Goal: Task Accomplishment & Management: Manage account settings

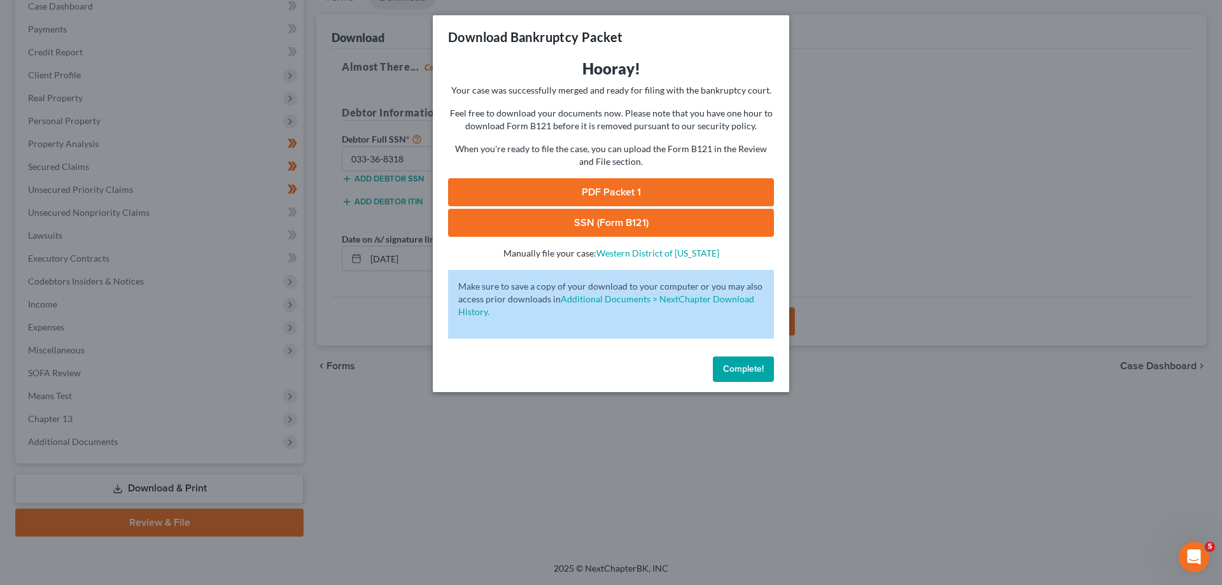
scroll to position [137, 0]
click at [736, 366] on span "Complete!" at bounding box center [743, 368] width 41 height 11
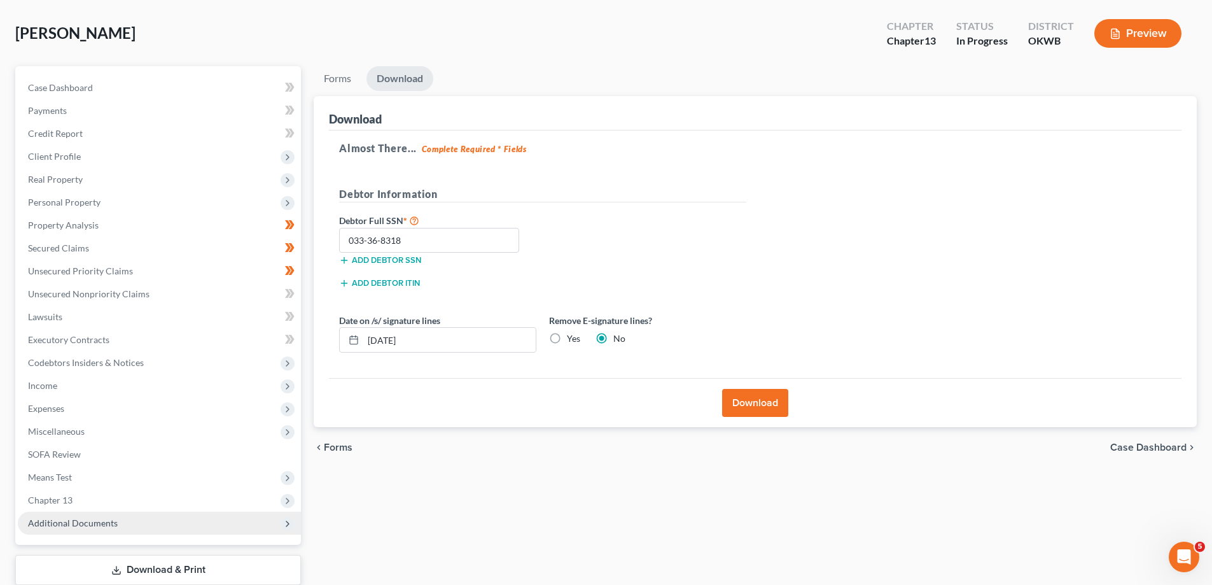
scroll to position [64, 0]
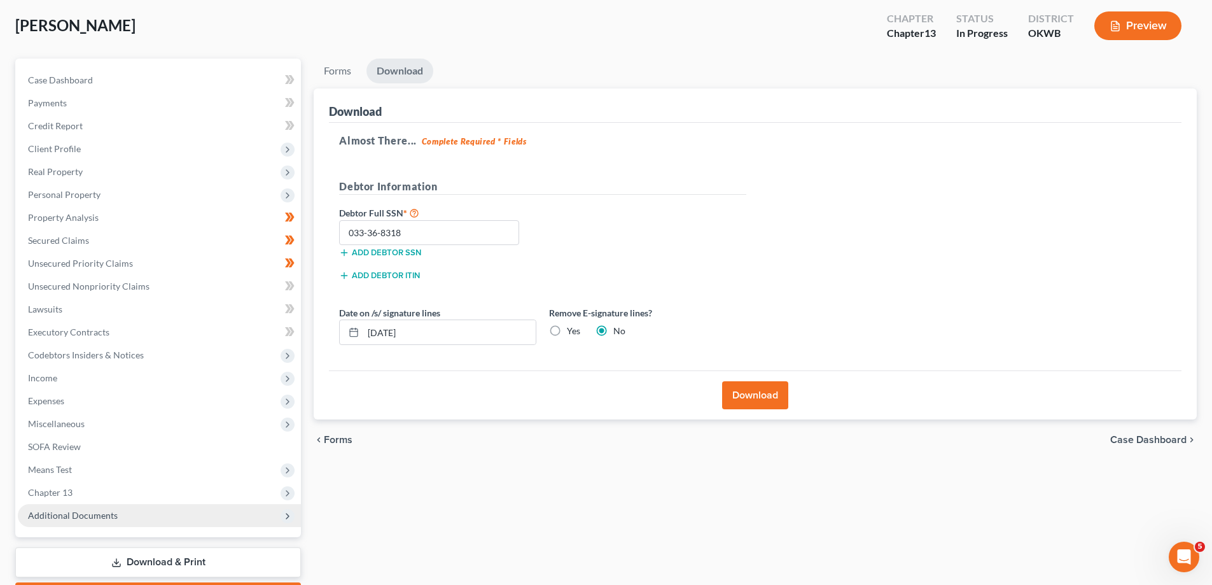
click at [111, 512] on span "Additional Documents" at bounding box center [73, 515] width 90 height 11
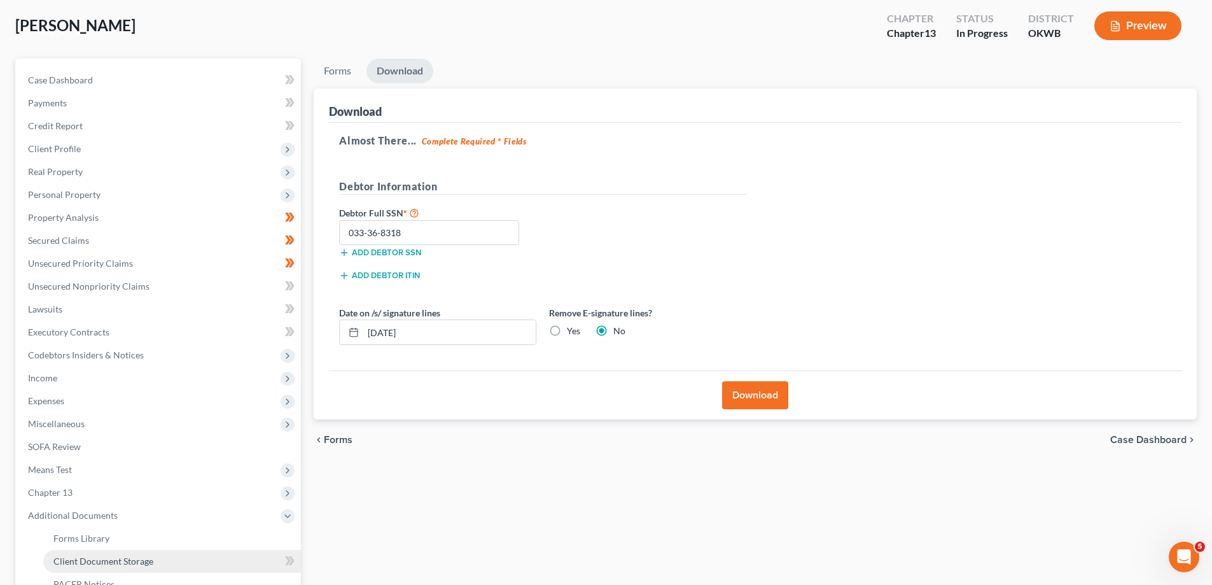
click at [130, 561] on span "Client Document Storage" at bounding box center [103, 561] width 100 height 11
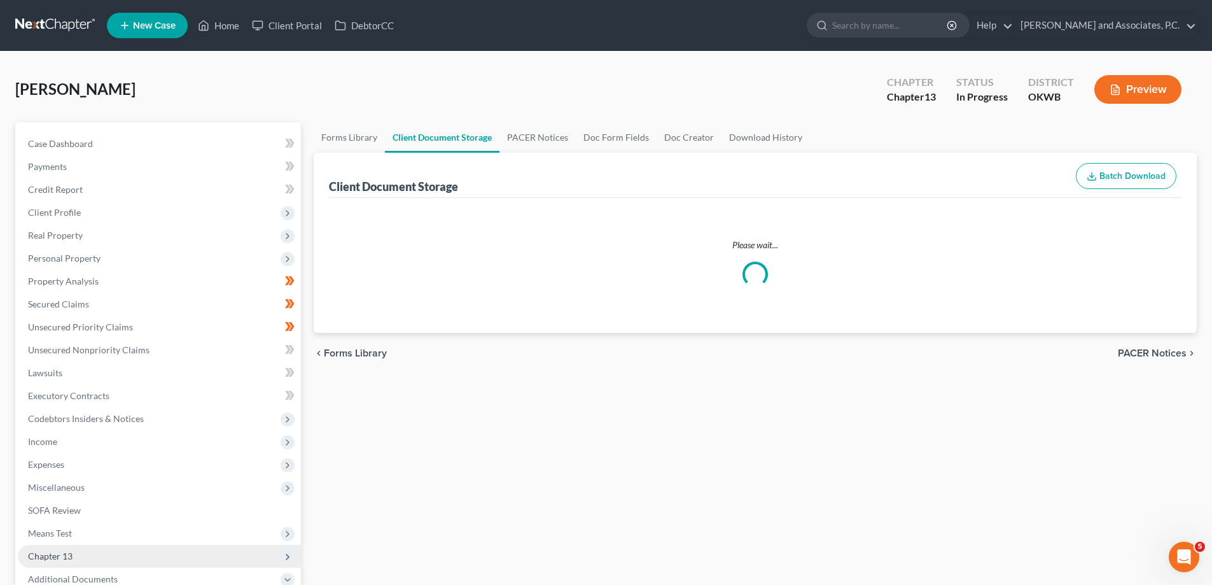
select select "3"
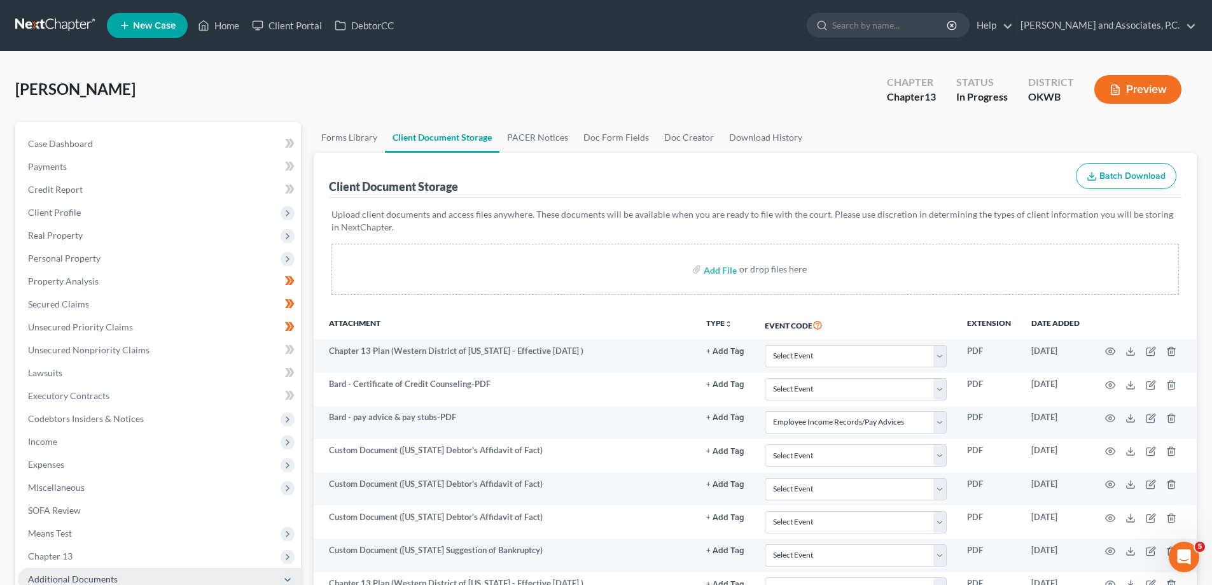
select select "3"
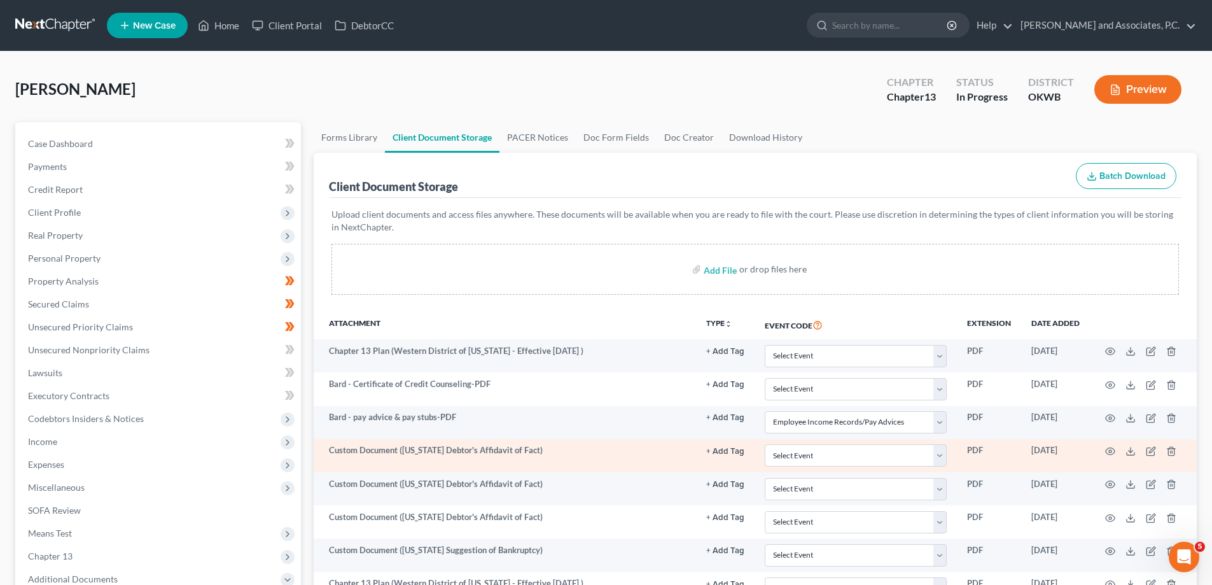
select select "3"
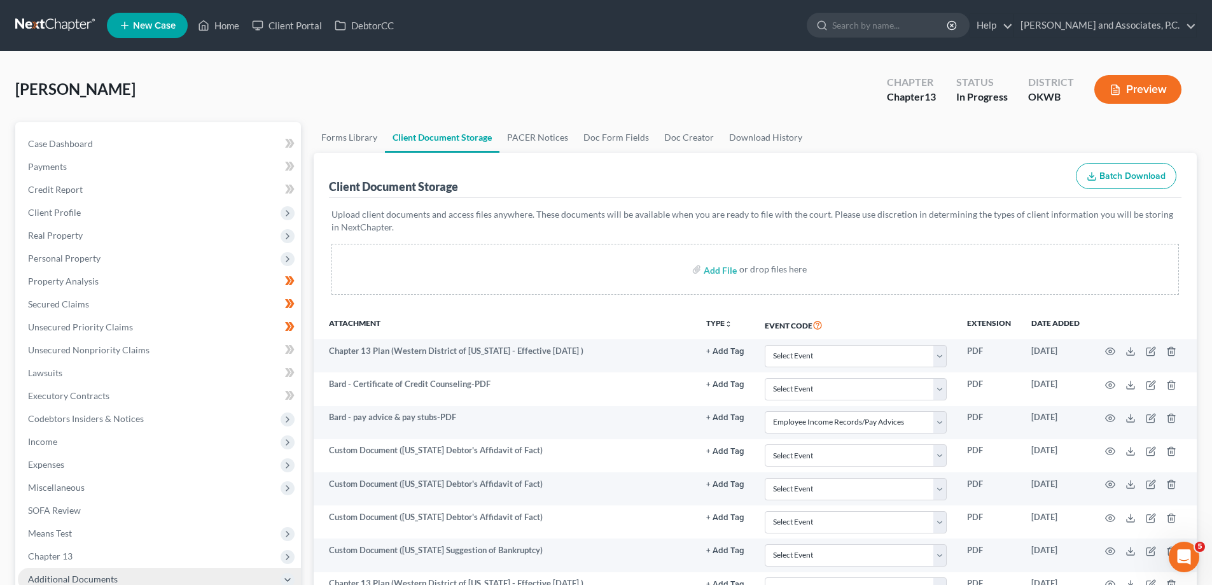
select select "3"
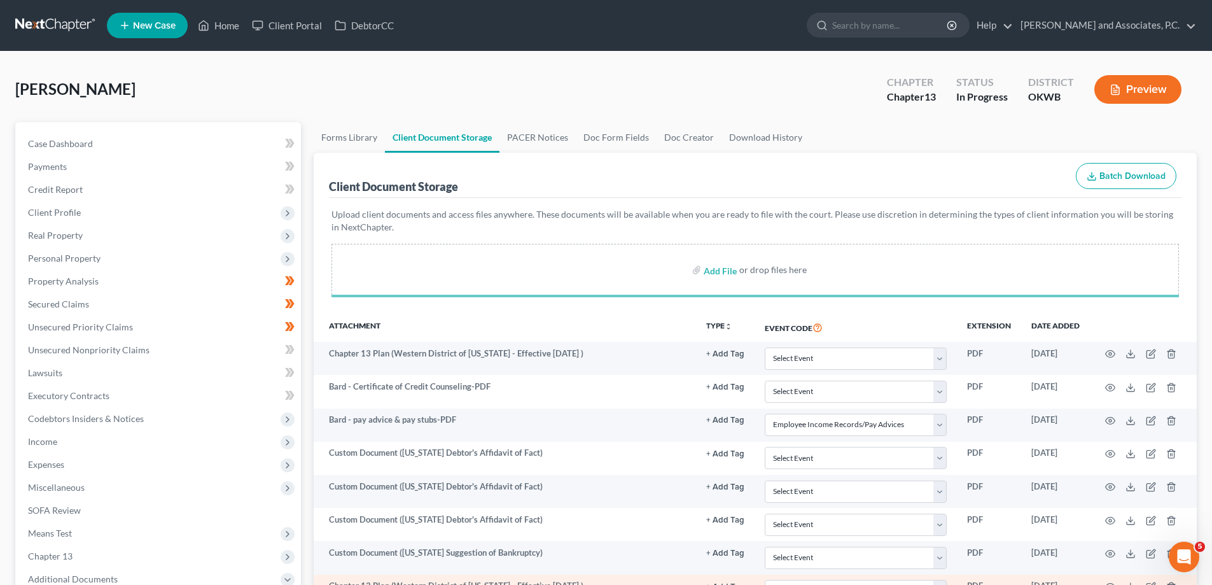
select select "3"
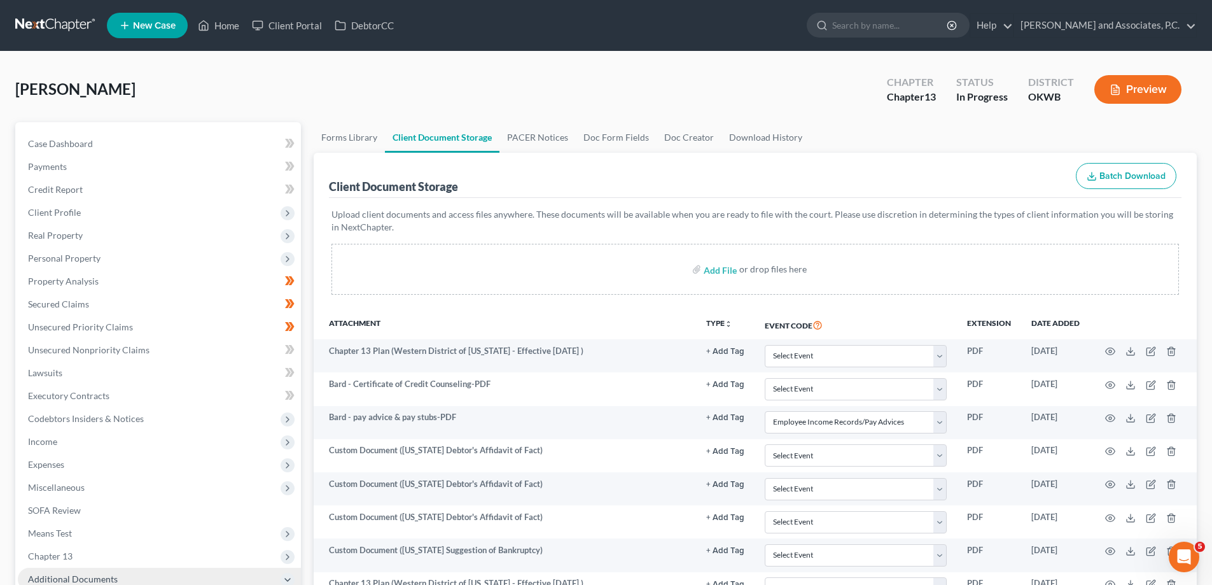
select select "3"
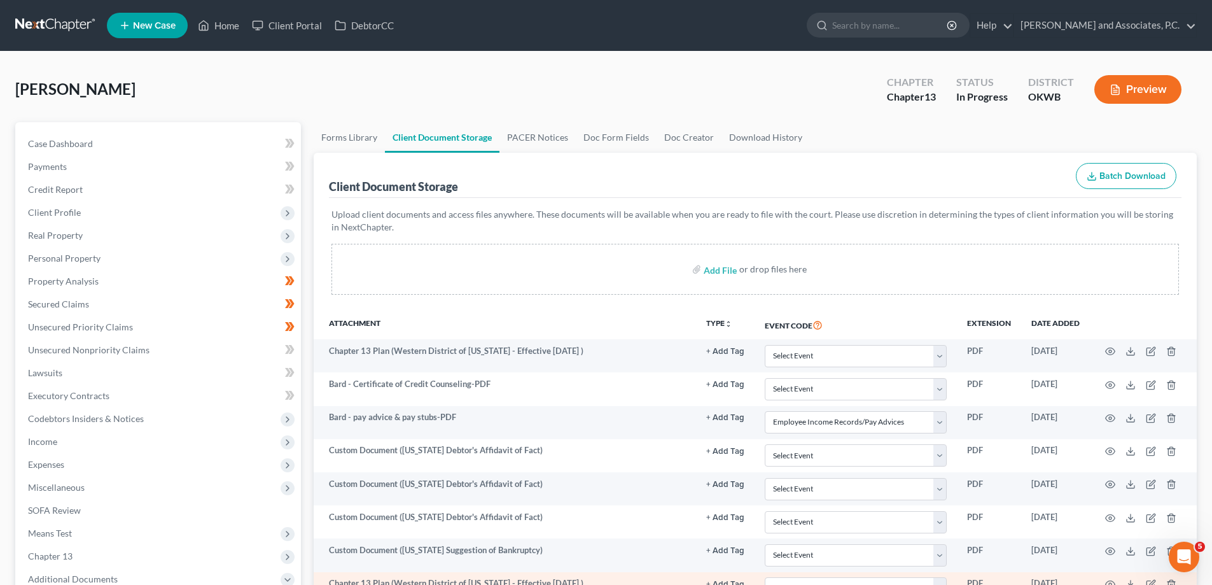
select select "3"
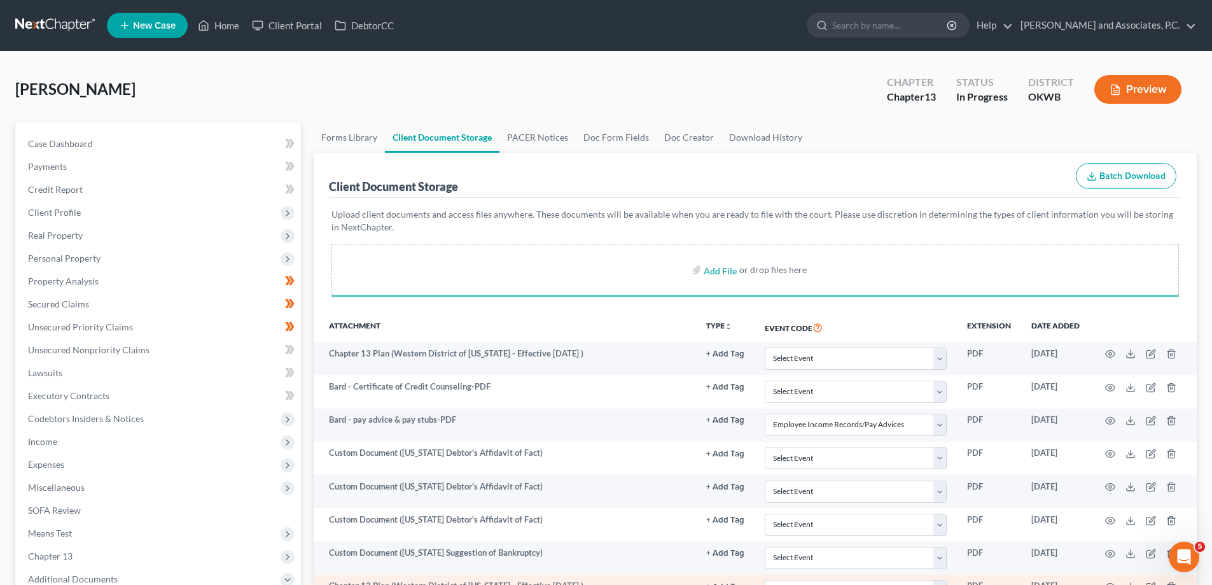
select select "3"
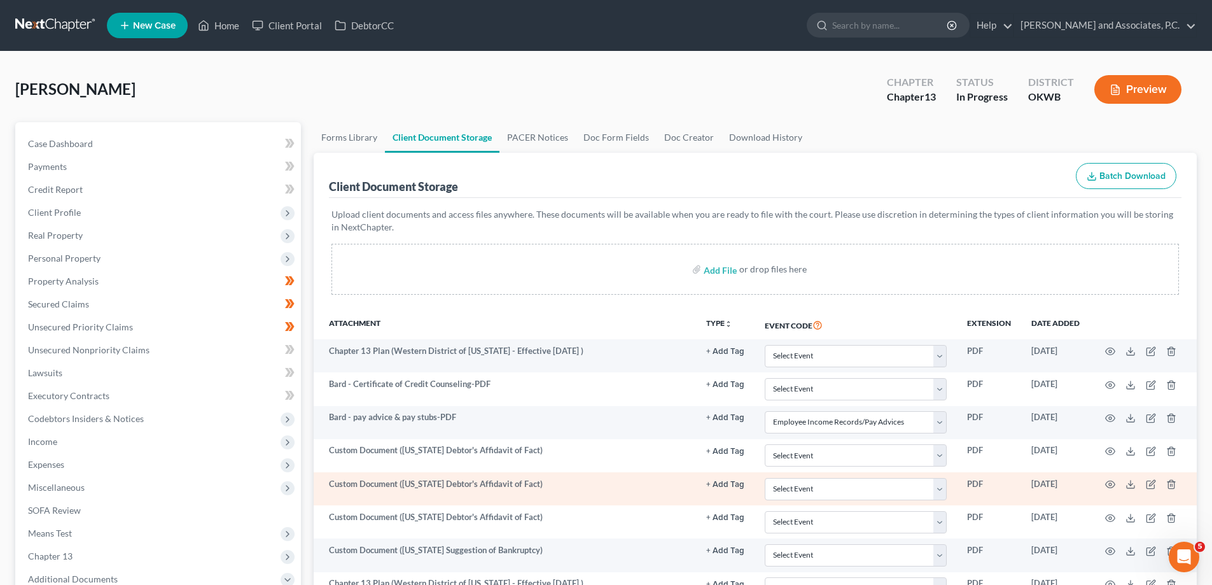
select select "3"
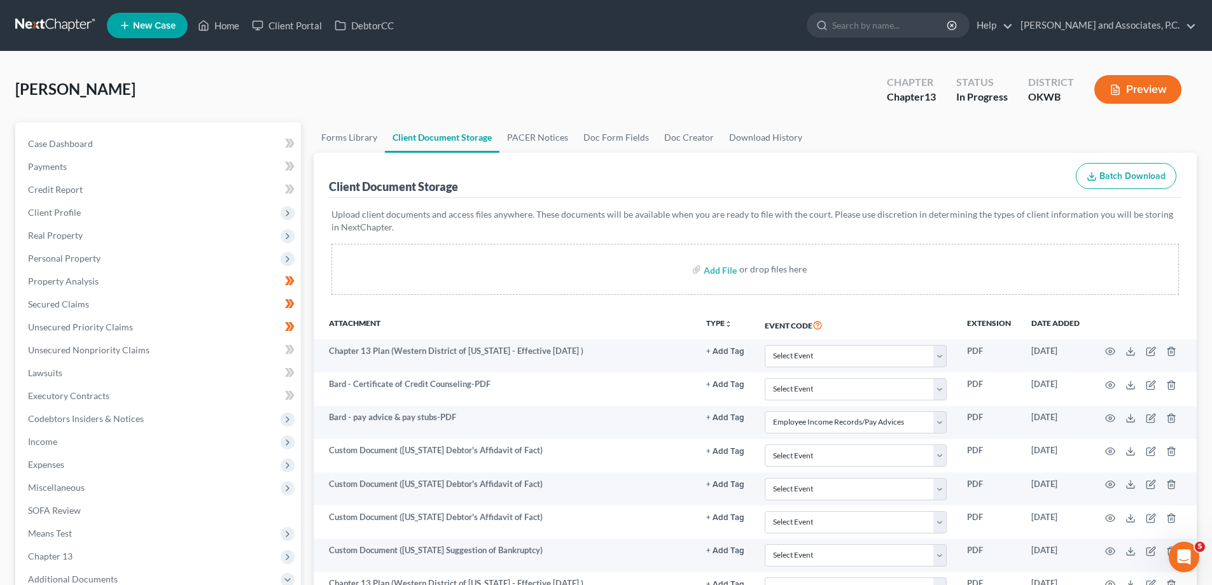
drag, startPoint x: 869, startPoint y: 314, endPoint x: 860, endPoint y: 334, distance: 21.4
click at [869, 314] on th "Event Code" at bounding box center [856, 324] width 202 height 29
click at [179, 145] on link "Case Dashboard" at bounding box center [159, 143] width 283 height 23
select select "1"
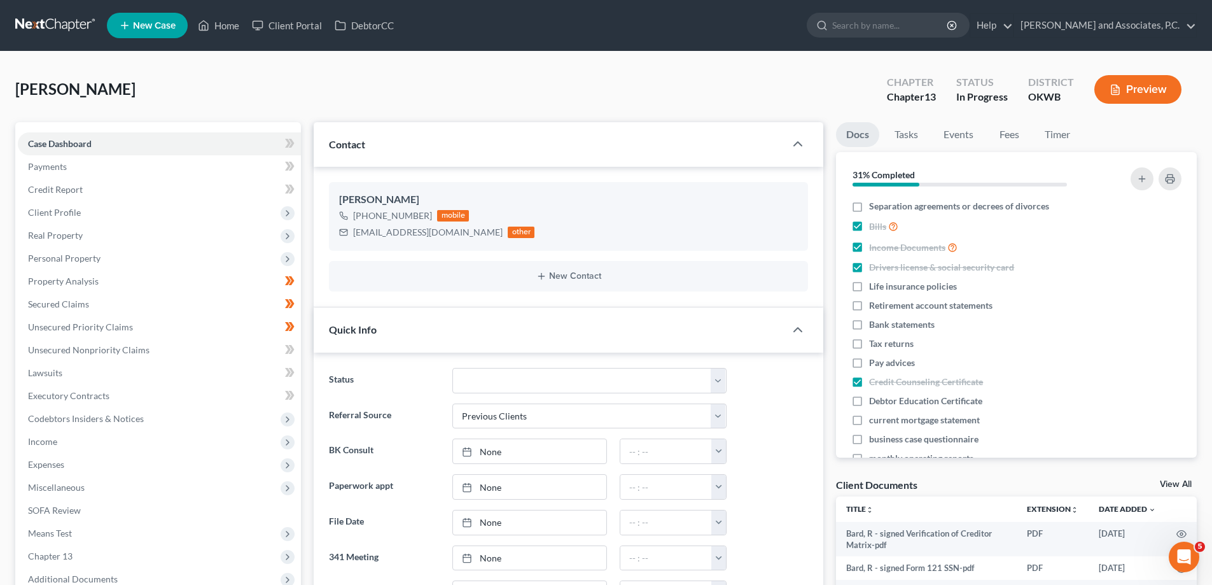
scroll to position [2921, 0]
drag, startPoint x: 718, startPoint y: 381, endPoint x: 707, endPoint y: 369, distance: 16.2
click at [718, 381] on select "Closed without Discharge Complete Converted to 7 Discharged Dismissed Filed Fin…" at bounding box center [590, 380] width 274 height 25
select select "10"
click at [453, 368] on select "Closed without Discharge Complete Converted to 7 Discharged Dismissed Filed Fin…" at bounding box center [590, 380] width 274 height 25
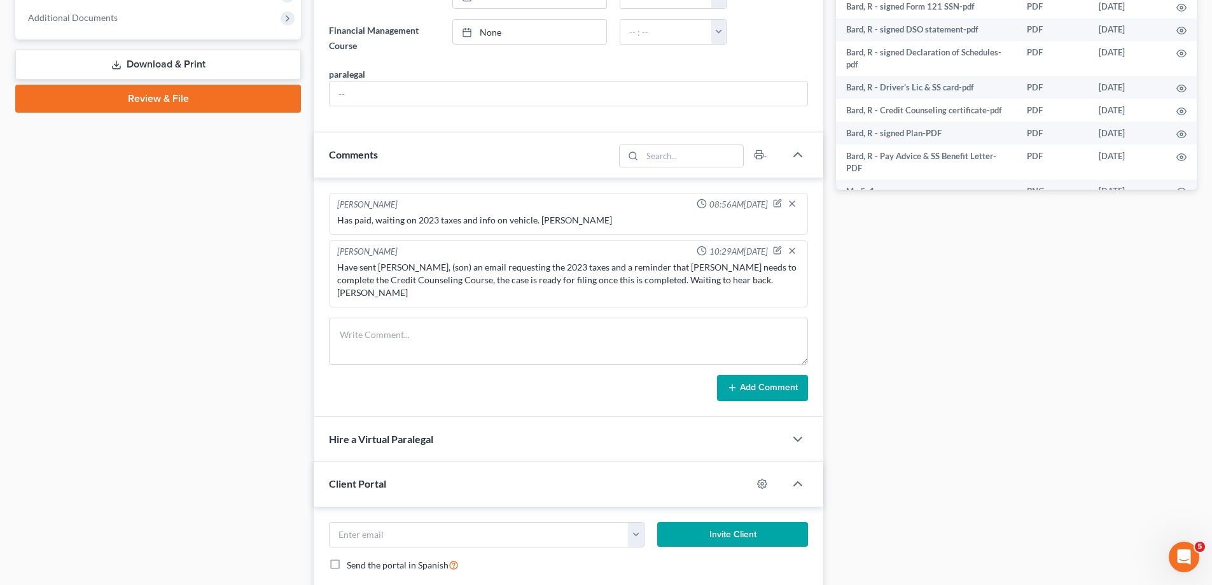
scroll to position [573, 0]
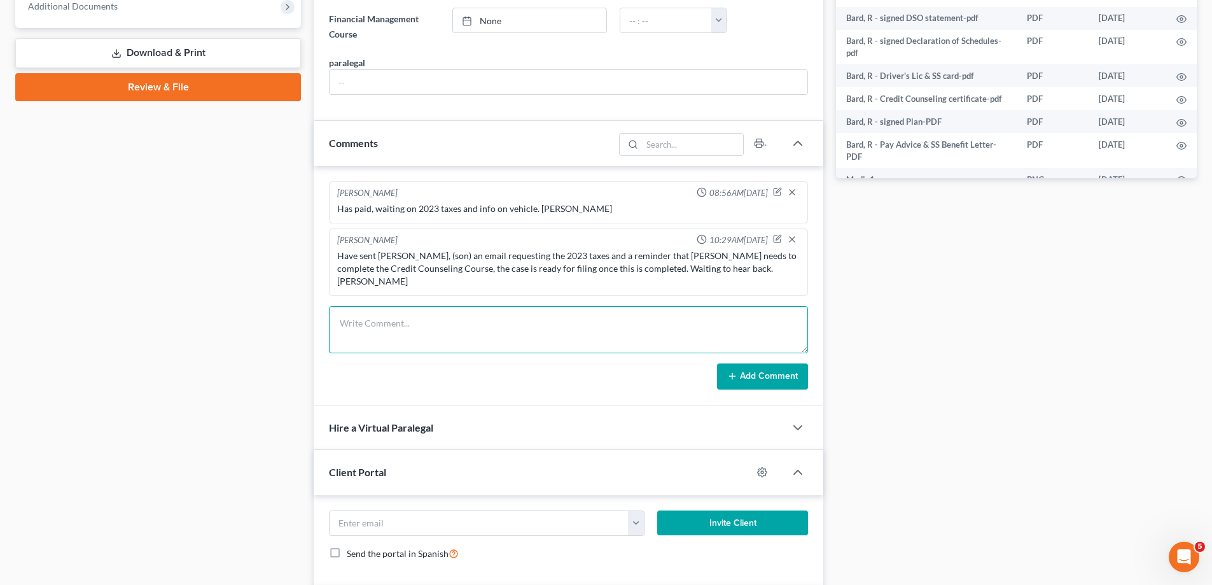
click at [435, 309] on textarea at bounding box center [568, 329] width 479 height 47
type textarea "All signed documents have been uploaded to N/C and case is ready for filing. [P…"
click at [763, 367] on button "Add Comment" at bounding box center [762, 376] width 91 height 27
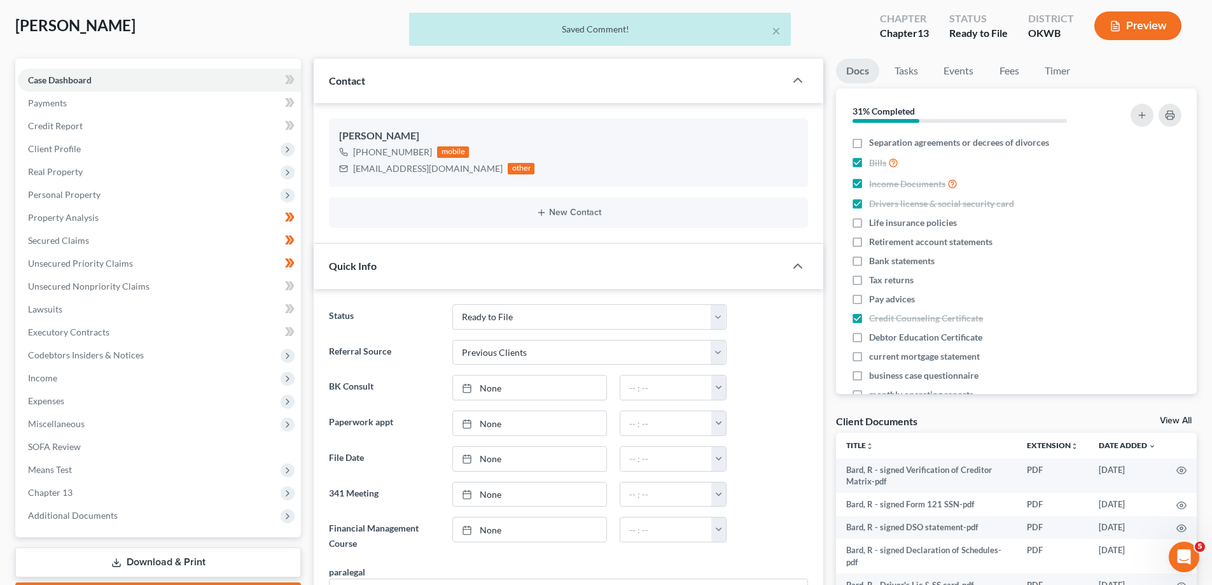
scroll to position [0, 0]
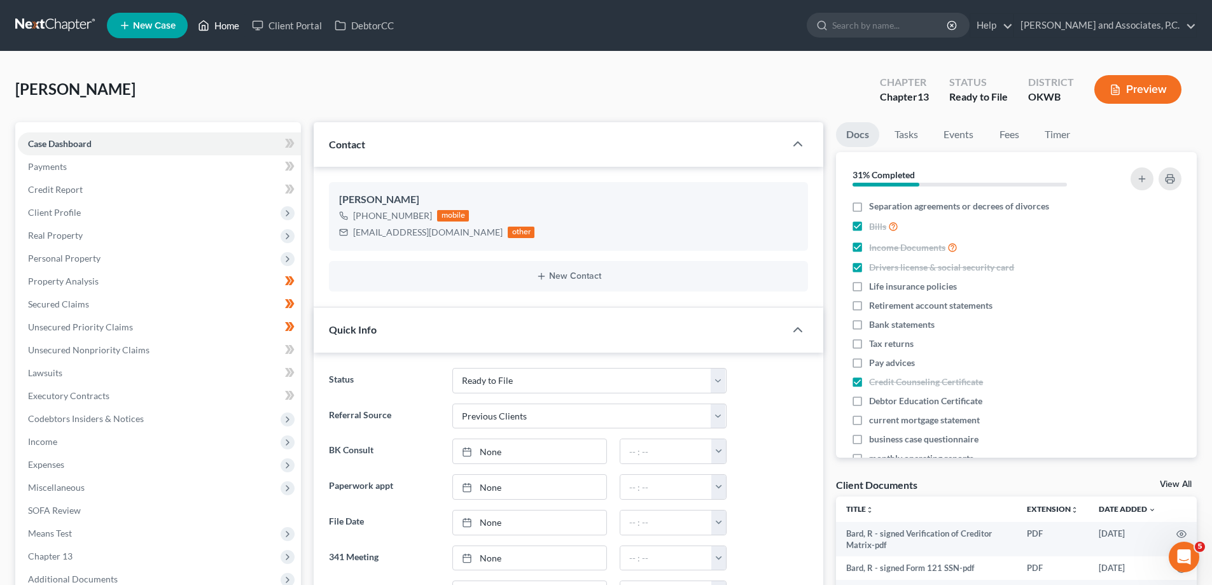
click at [221, 27] on link "Home" at bounding box center [219, 25] width 54 height 23
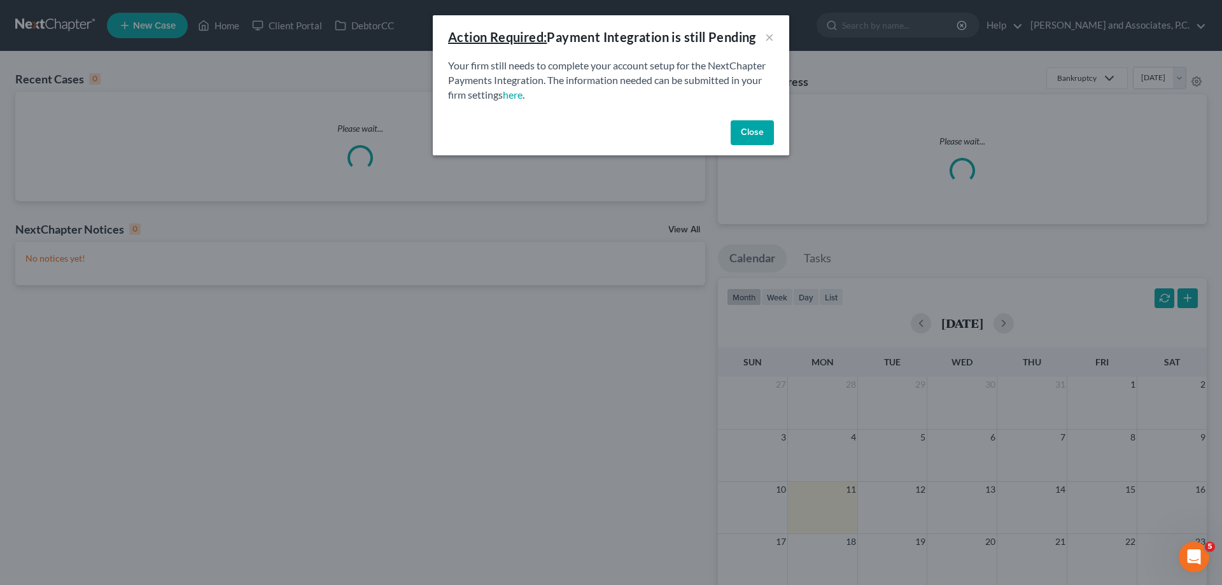
click at [754, 135] on button "Close" at bounding box center [752, 132] width 43 height 25
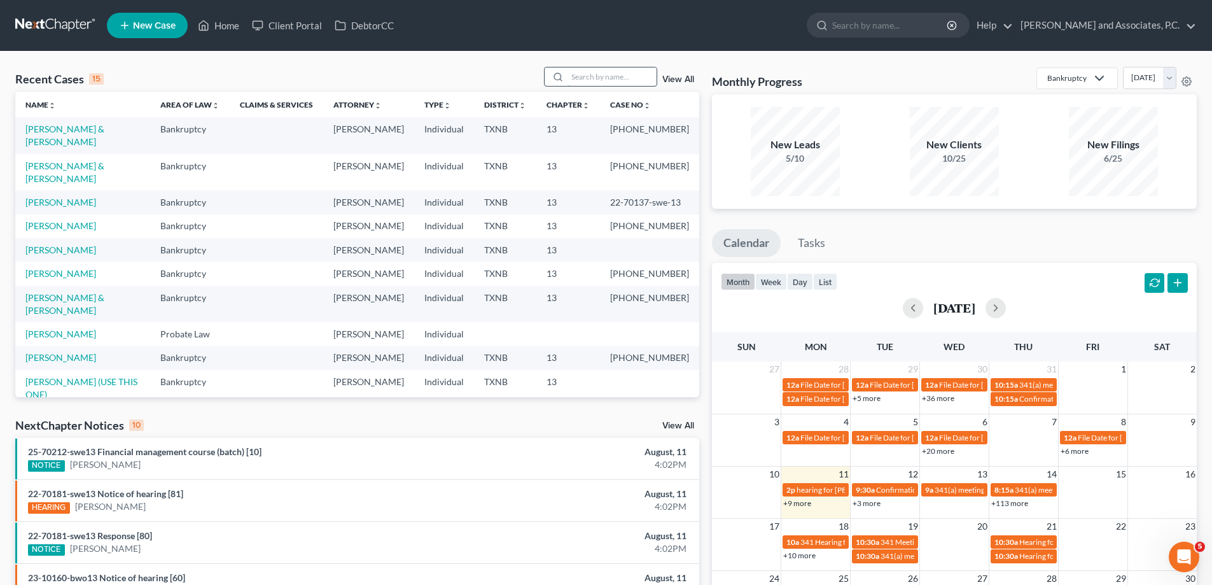
click at [581, 76] on input "search" at bounding box center [612, 76] width 89 height 18
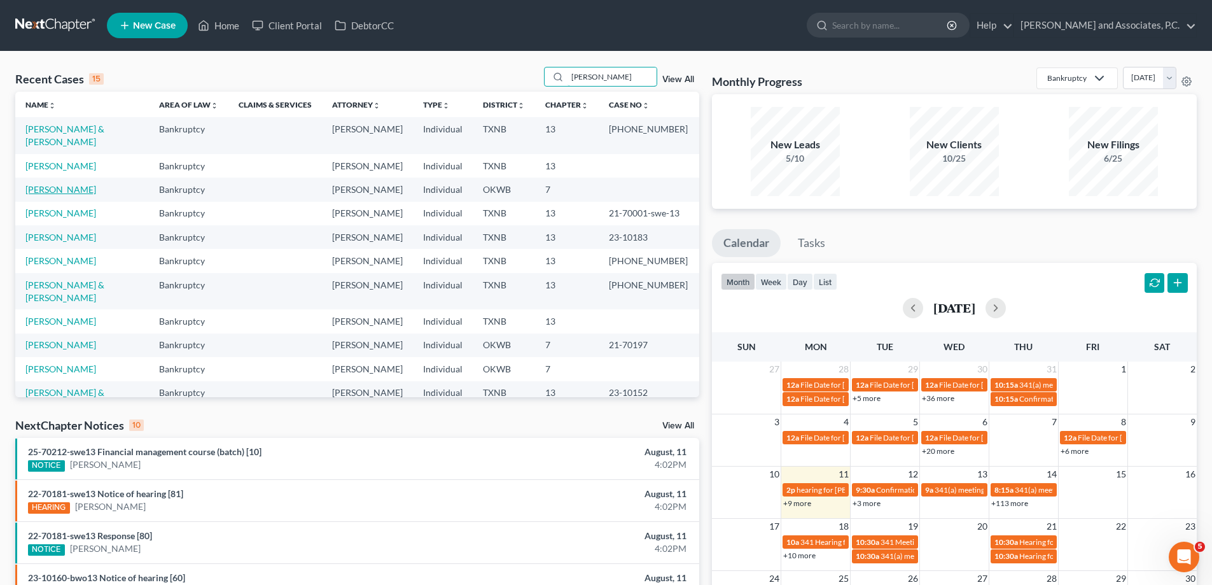
type input "[PERSON_NAME]"
click at [48, 184] on link "[PERSON_NAME]" at bounding box center [60, 189] width 71 height 11
select select "1"
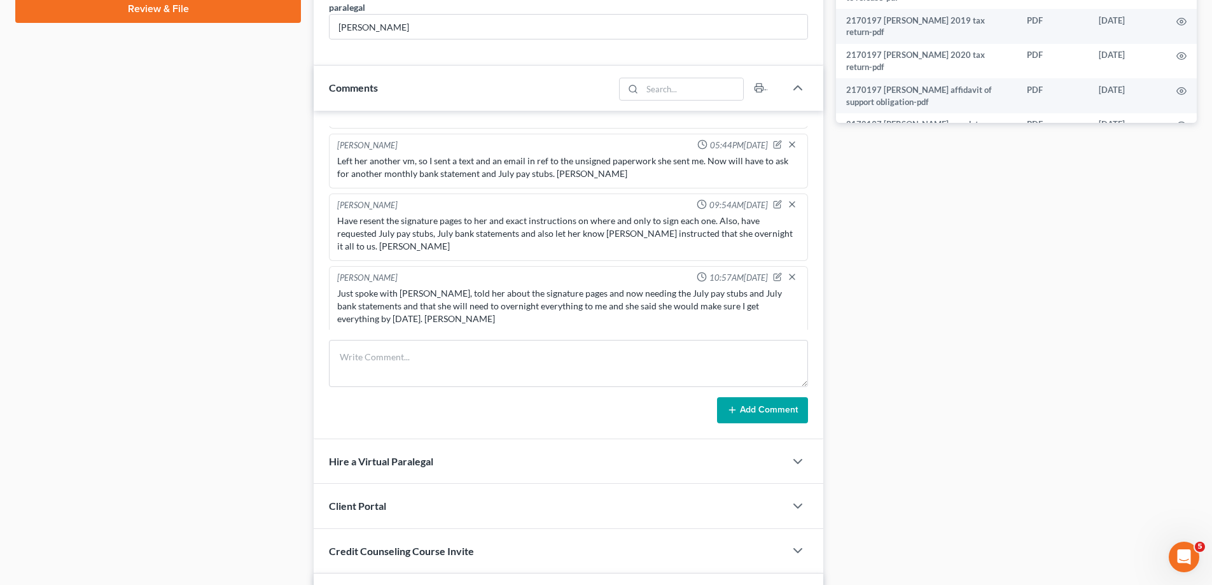
scroll to position [740, 0]
